Goal: Information Seeking & Learning: Learn about a topic

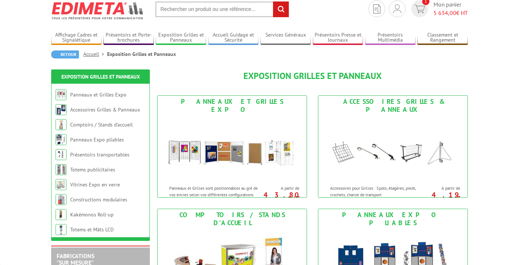
scroll to position [27, 0]
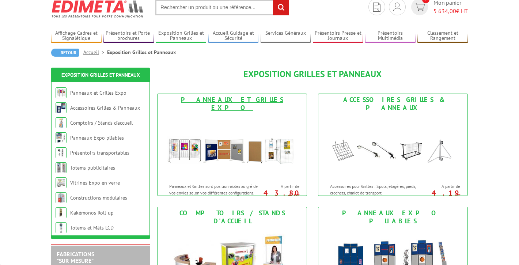
click at [245, 154] on img at bounding box center [231, 147] width 135 height 66
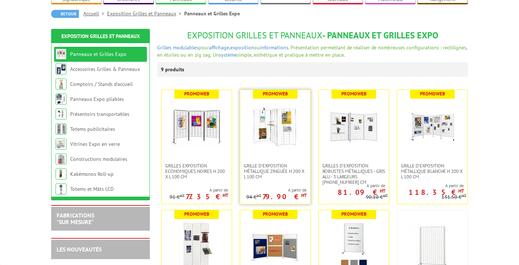
scroll to position [67, 0]
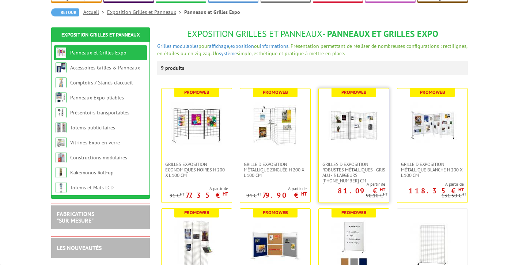
click at [353, 144] on img at bounding box center [353, 124] width 51 height 51
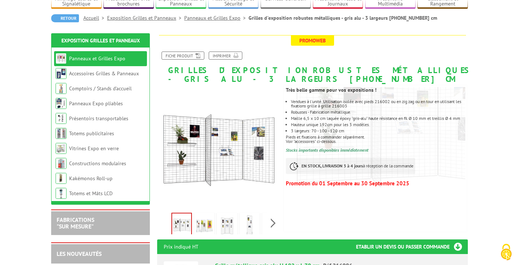
click at [201, 223] on img at bounding box center [205, 225] width 18 height 23
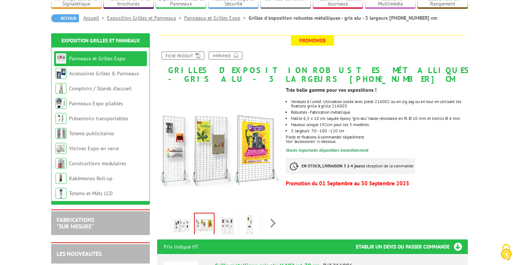
click at [223, 234] on img at bounding box center [227, 225] width 18 height 23
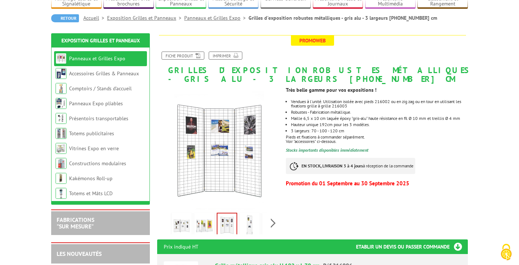
click at [202, 232] on img at bounding box center [205, 225] width 18 height 23
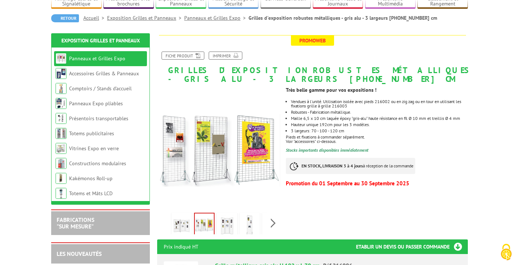
click at [182, 226] on img at bounding box center [182, 225] width 18 height 23
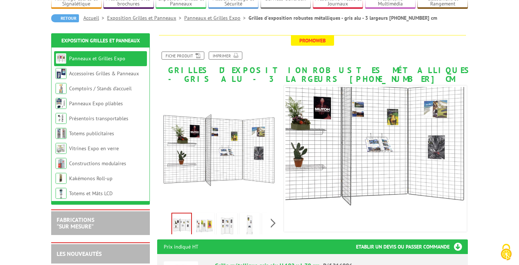
click at [210, 226] on img at bounding box center [205, 225] width 18 height 23
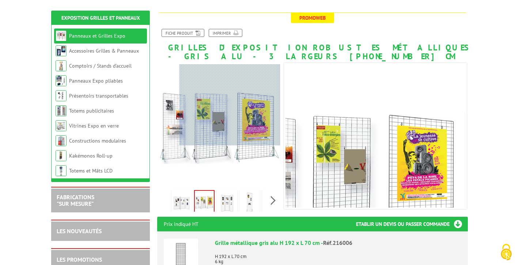
scroll to position [58, 0]
